Goal: Navigation & Orientation: Understand site structure

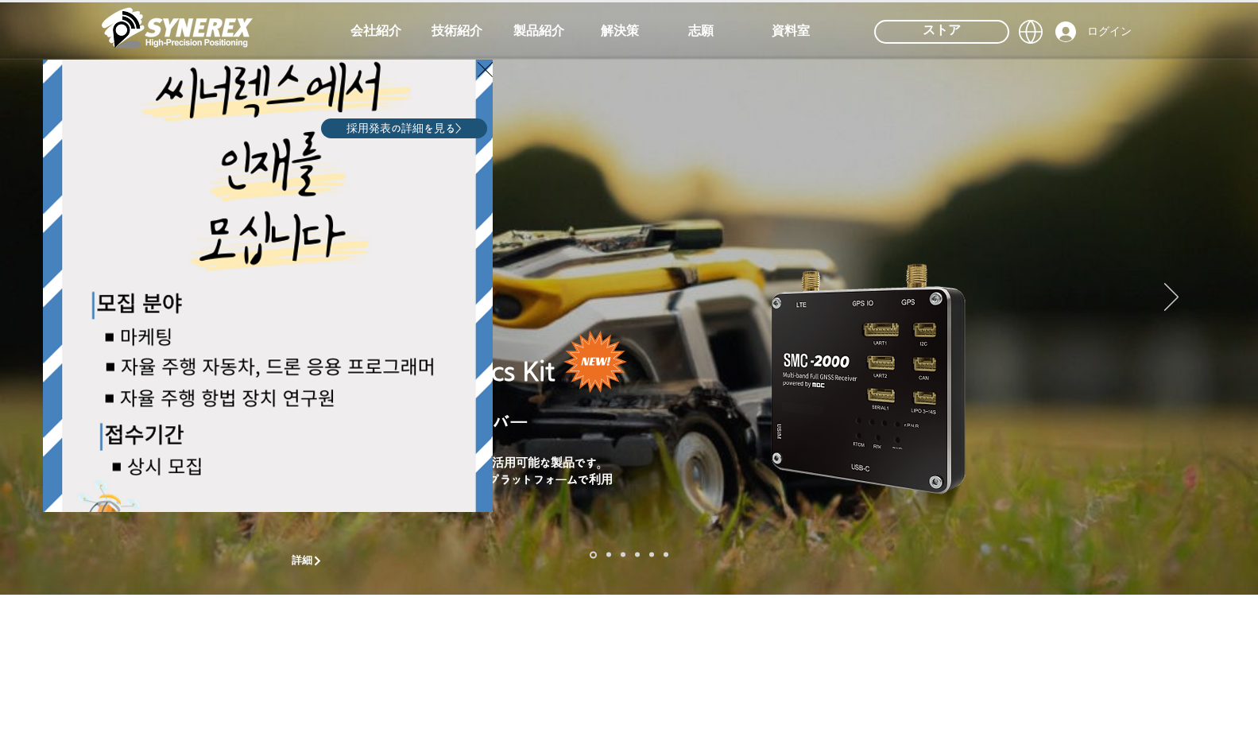
click at [374, 31] on div "LimX Dinamics" at bounding box center [629, 368] width 1258 height 737
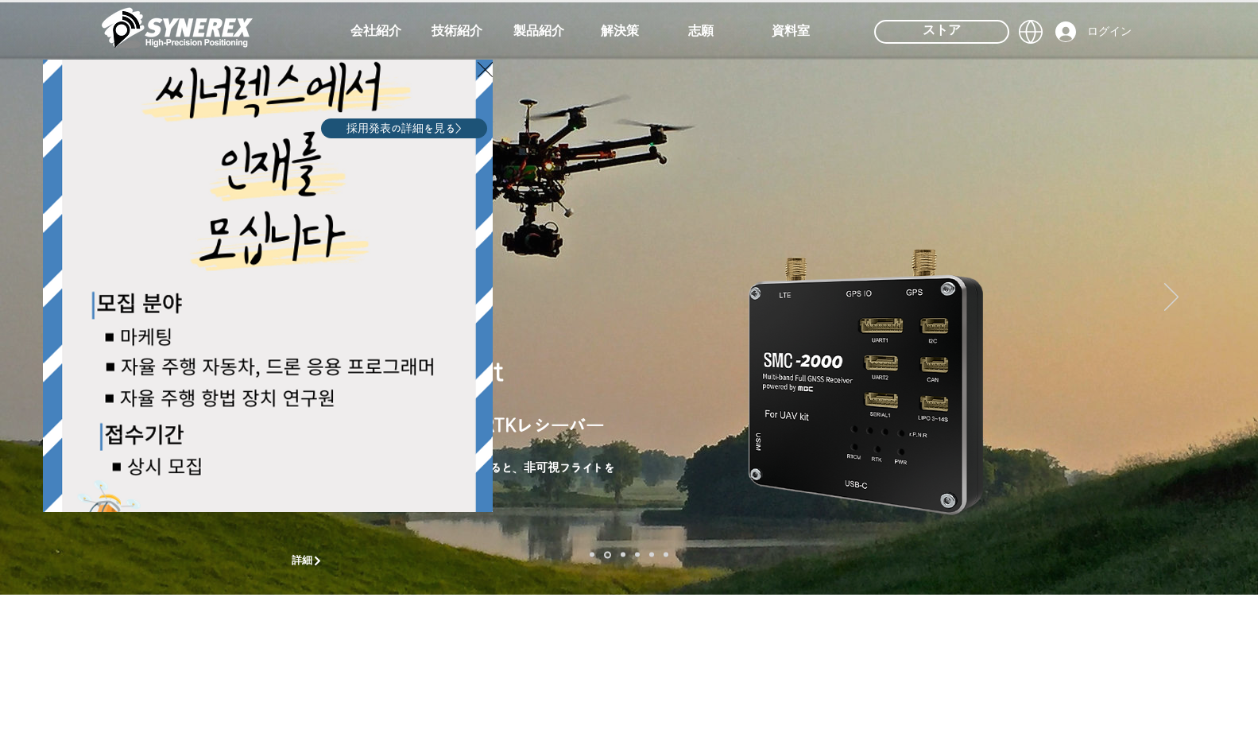
click at [1223, 273] on div "LimX Dinamics" at bounding box center [629, 368] width 1258 height 737
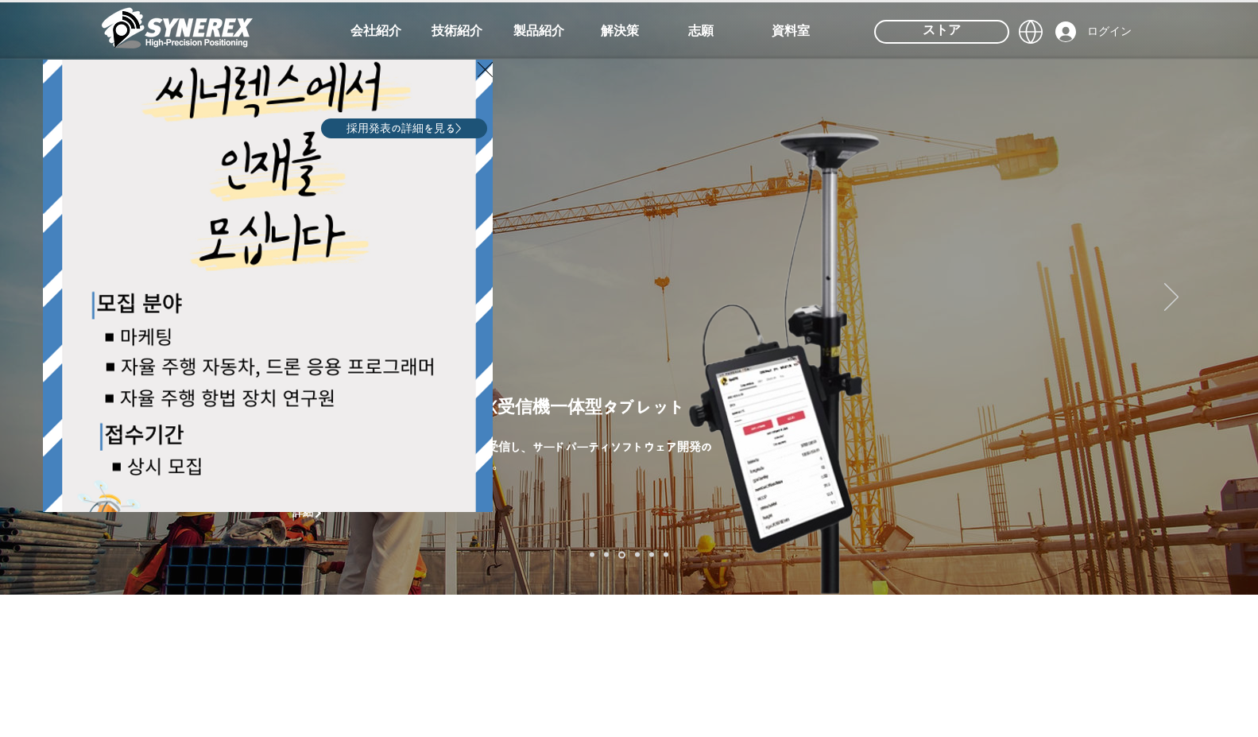
click at [435, 25] on div "LimX Dinamics" at bounding box center [629, 368] width 1258 height 737
click at [484, 66] on icon "サイトに戻る" at bounding box center [485, 70] width 15 height 20
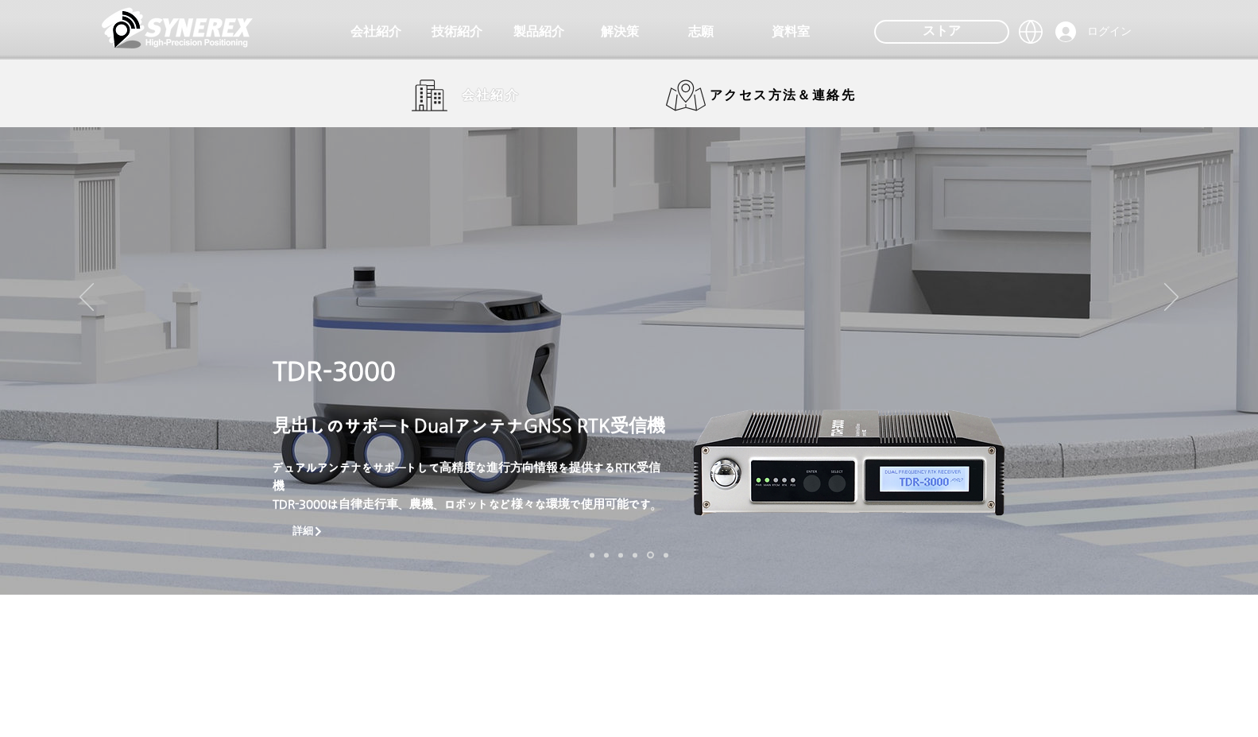
click at [452, 92] on span "会社紹介" at bounding box center [491, 95] width 79 height 32
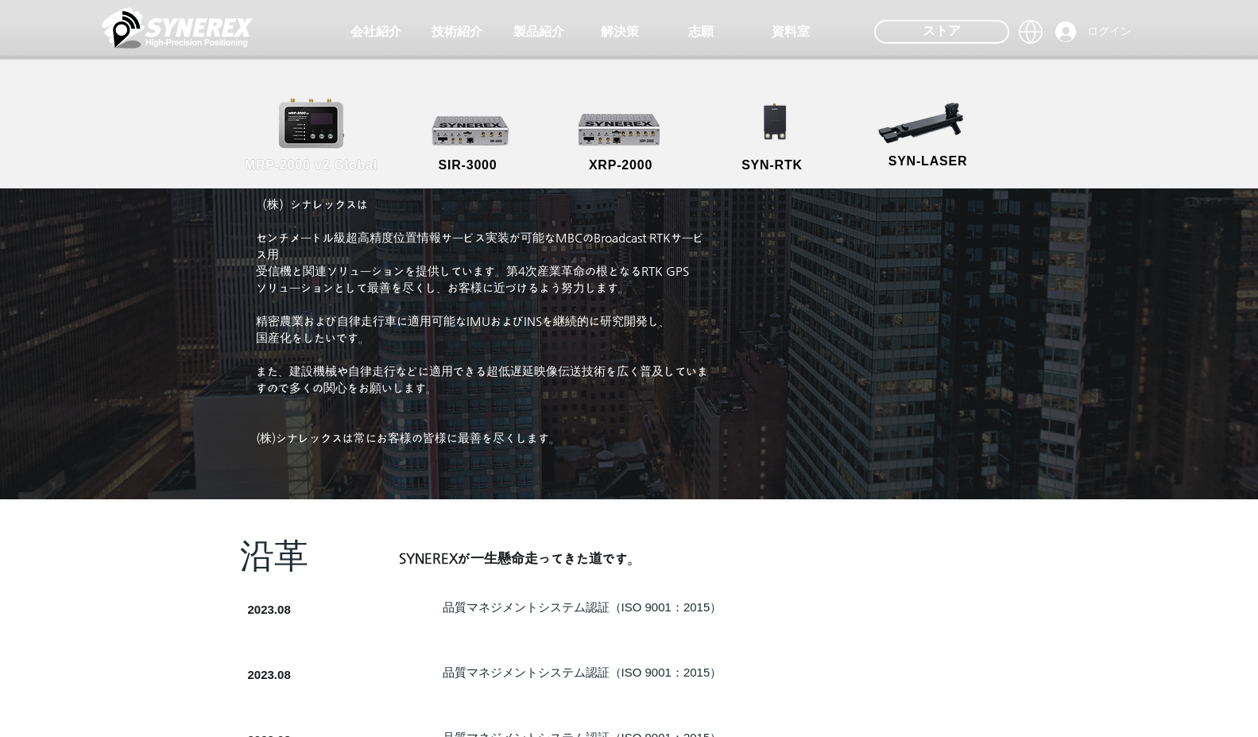
click at [314, 139] on link "MRP-2000 v2 Global" at bounding box center [311, 132] width 143 height 83
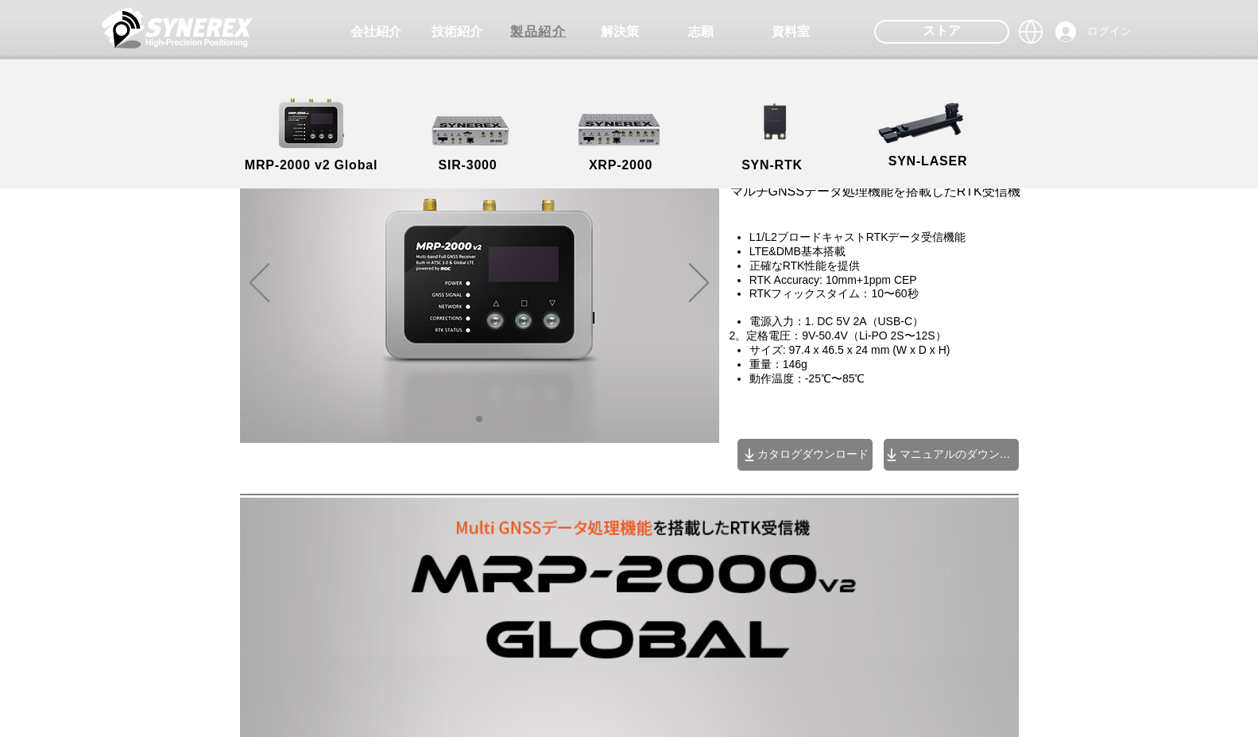
click at [530, 30] on span "製品紹介" at bounding box center [538, 32] width 56 height 17
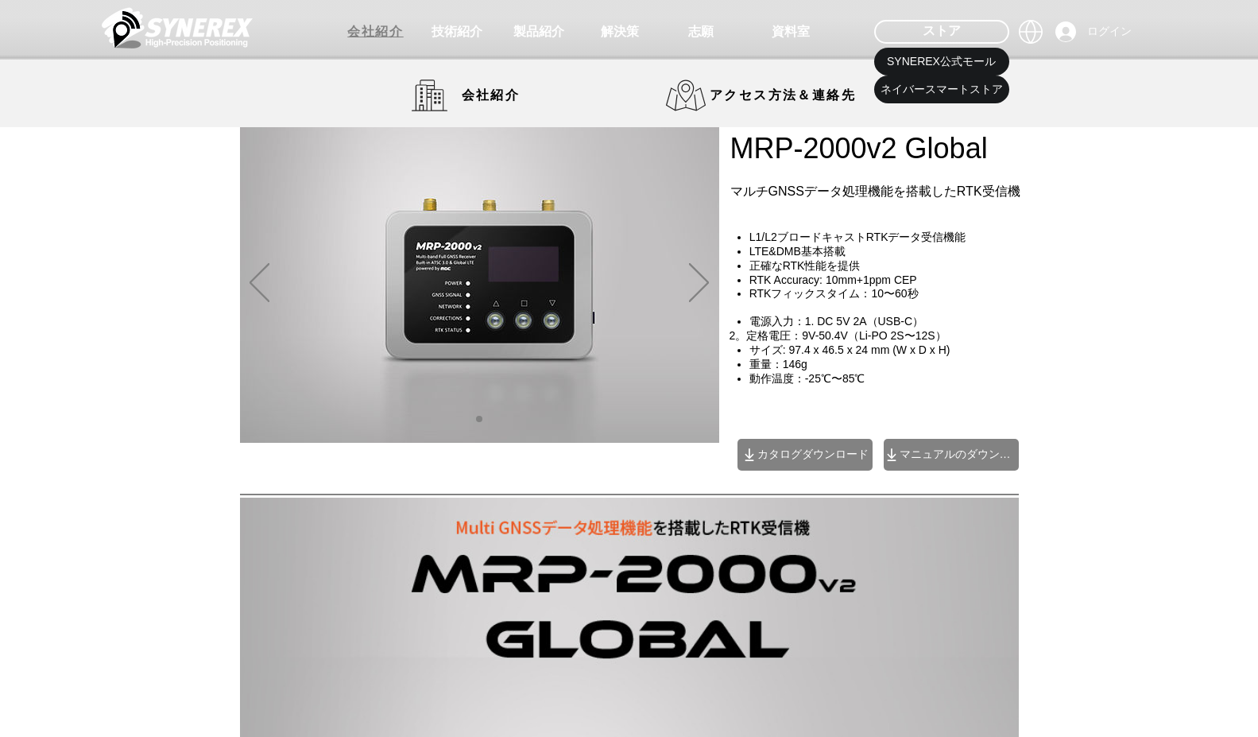
click at [370, 34] on span "会社紹介" at bounding box center [375, 32] width 56 height 17
